Goal: Task Accomplishment & Management: Complete application form

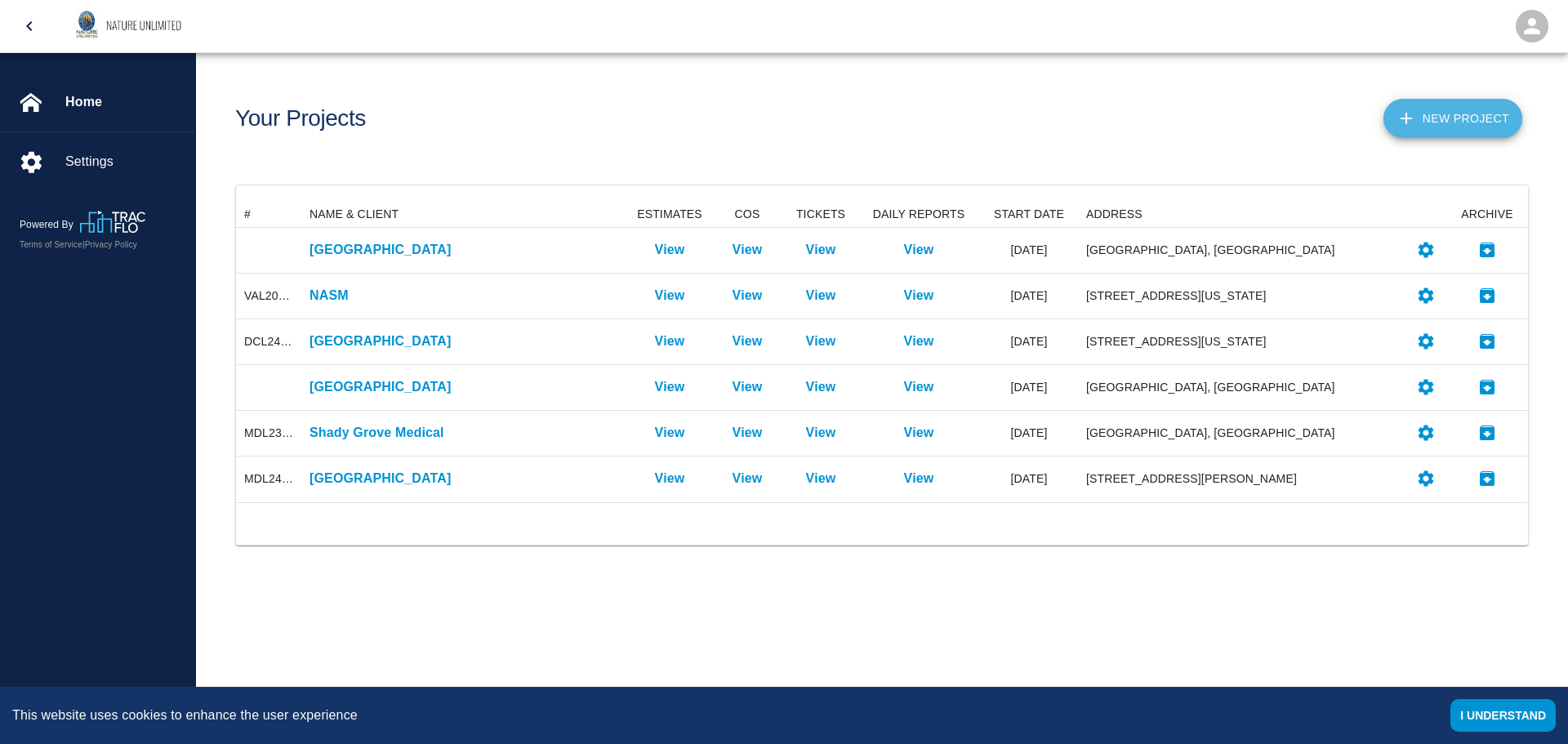
click at [1430, 113] on button "New Project" at bounding box center [1452, 119] width 138 height 40
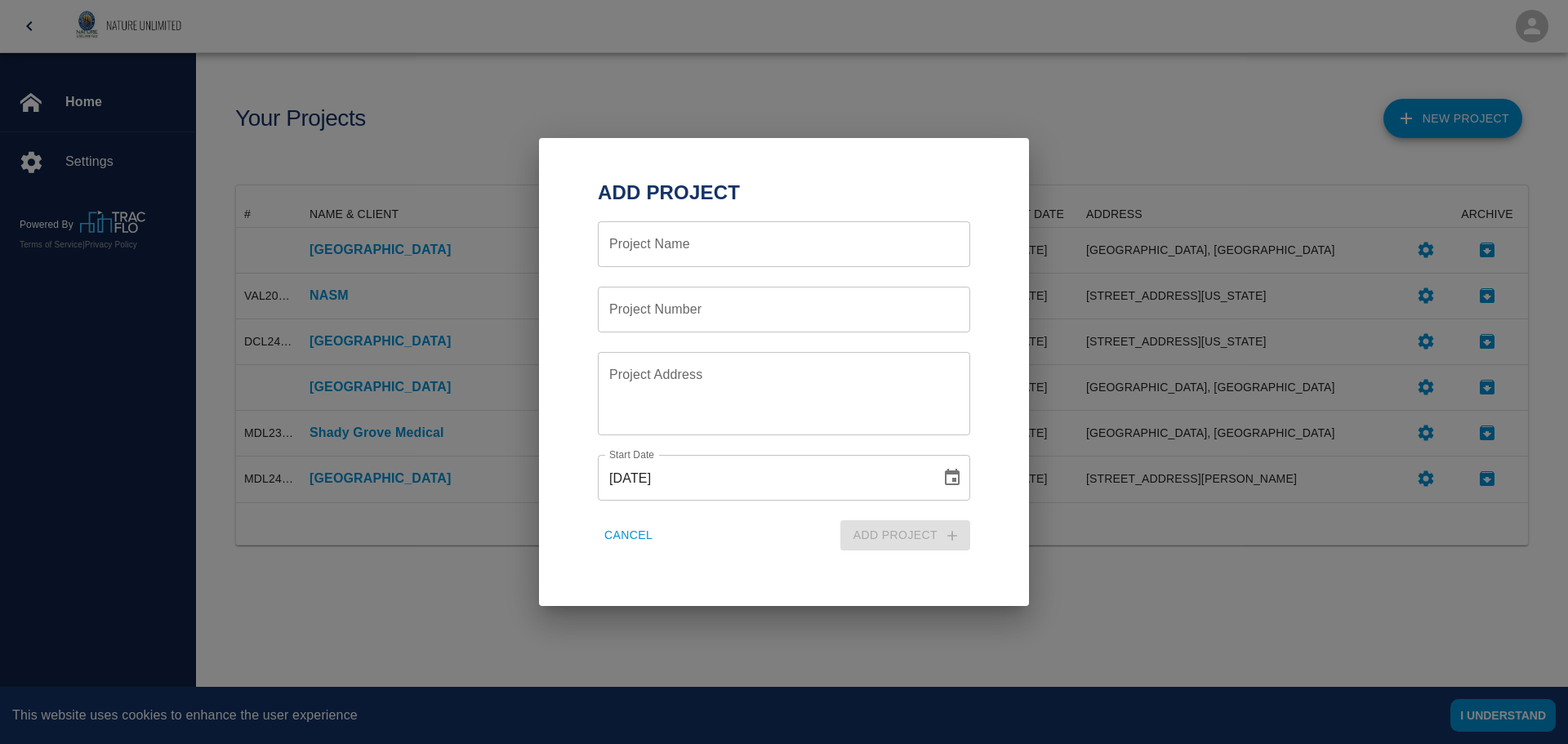
click at [688, 247] on input "Project Name" at bounding box center [784, 244] width 372 height 46
type input "Towson U CHP"
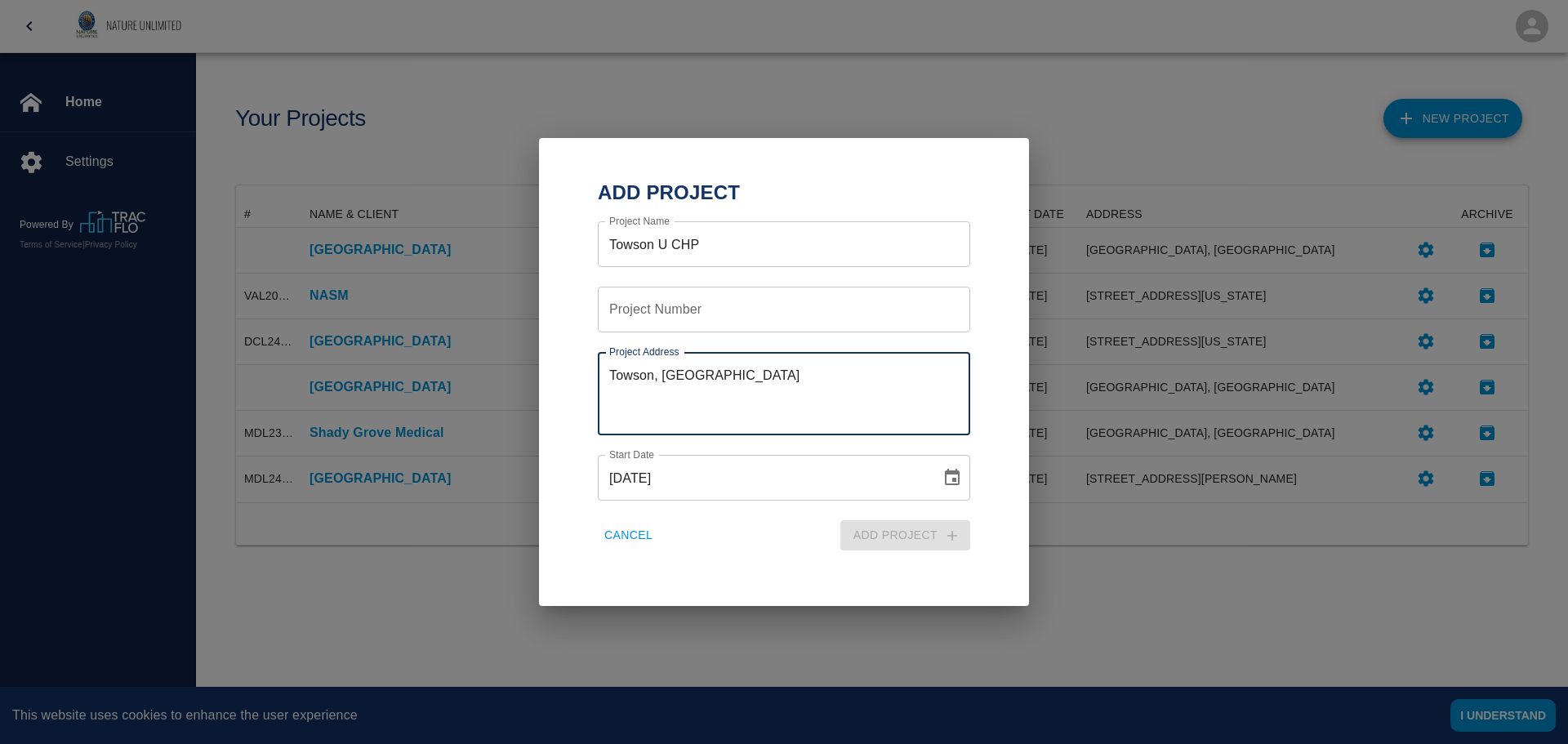
type textarea "Towson, [GEOGRAPHIC_DATA]"
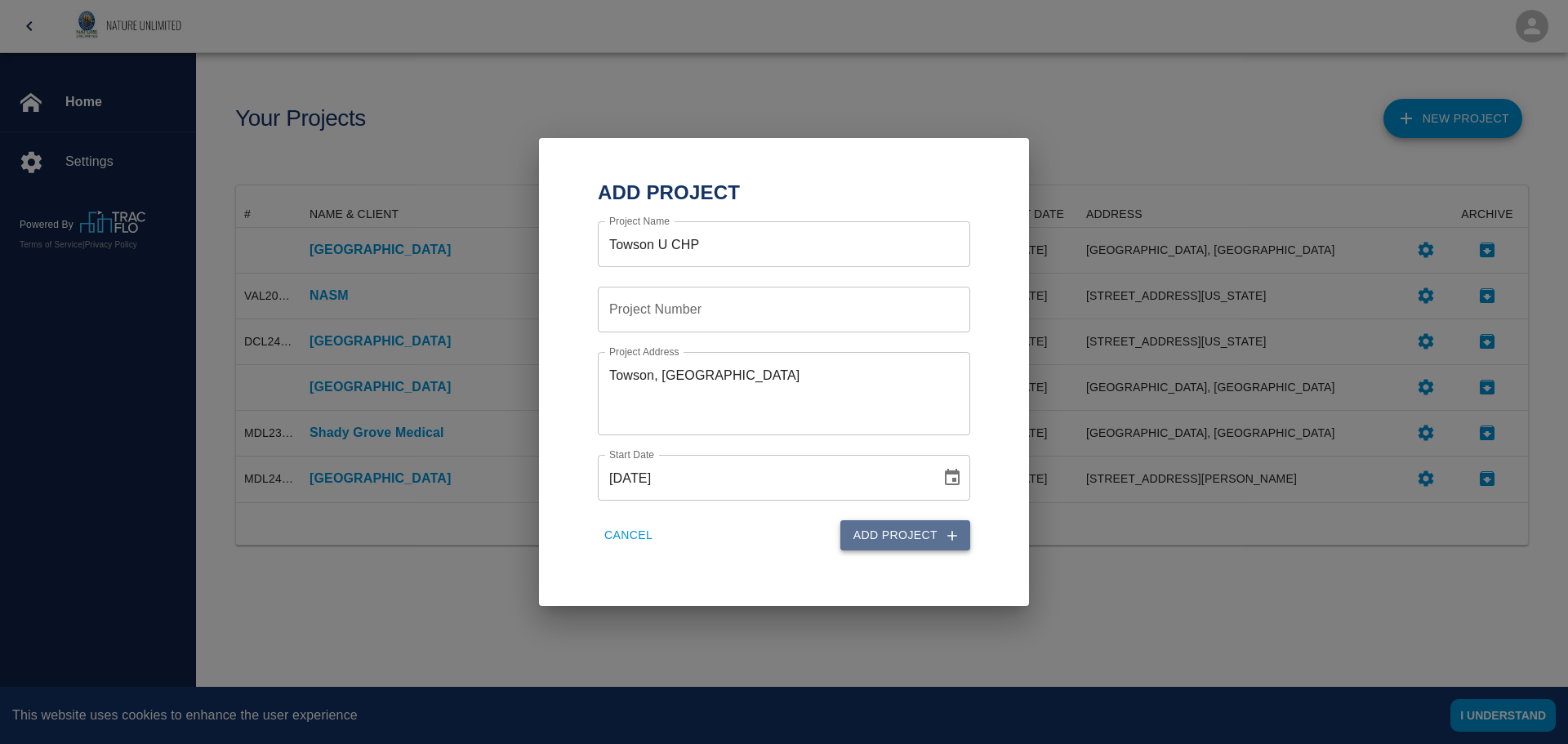
click at [936, 533] on button "Add Project" at bounding box center [905, 535] width 130 height 30
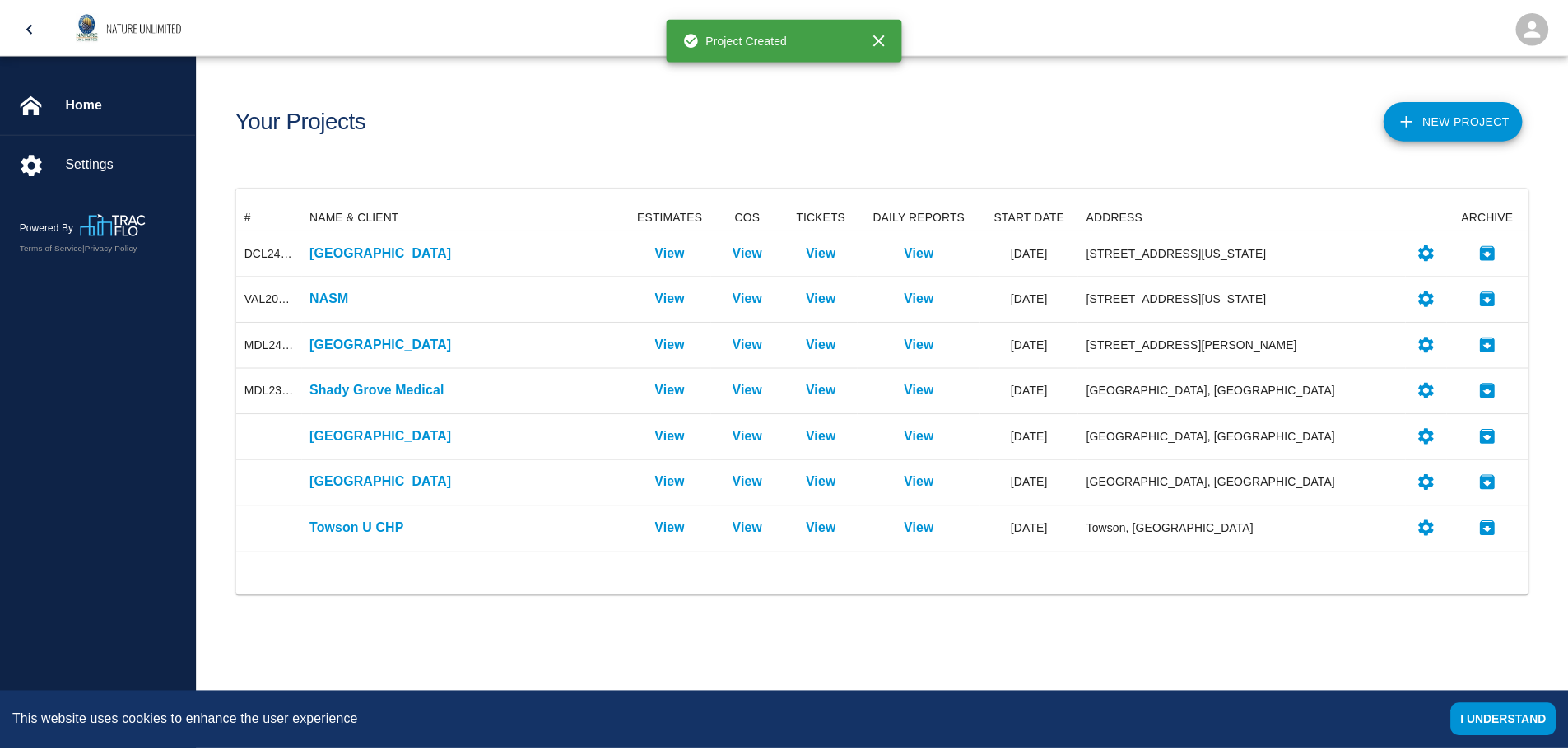
scroll to position [337, 1290]
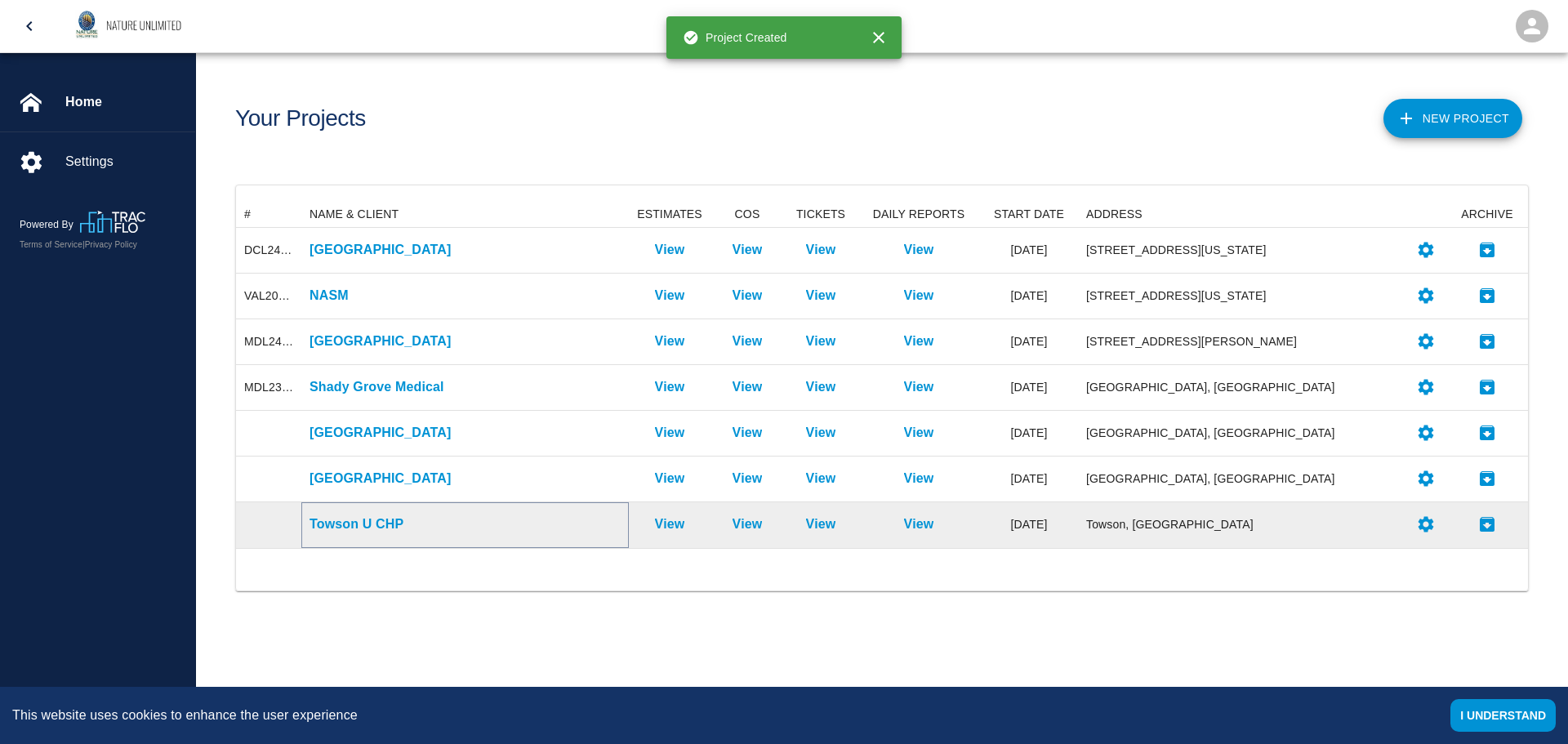
click at [383, 519] on p "Towson U CHP" at bounding box center [465, 524] width 311 height 20
